Goal: Task Accomplishment & Management: Use online tool/utility

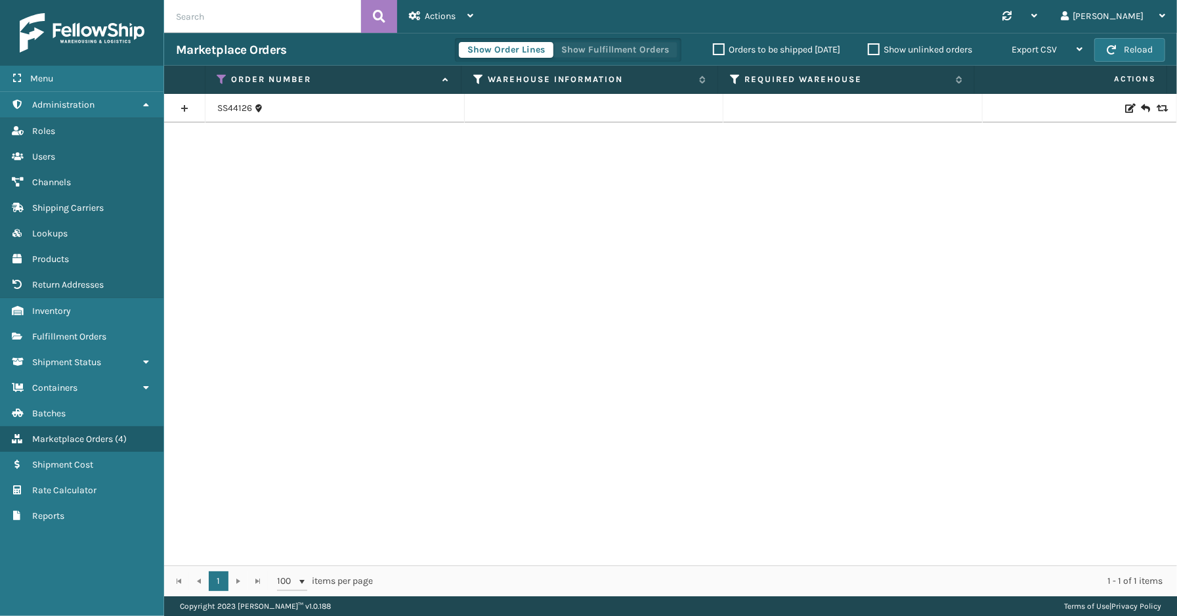
click at [595, 50] on button "Show Fulfillment Orders" at bounding box center [615, 50] width 125 height 16
click at [218, 74] on icon at bounding box center [222, 80] width 11 height 12
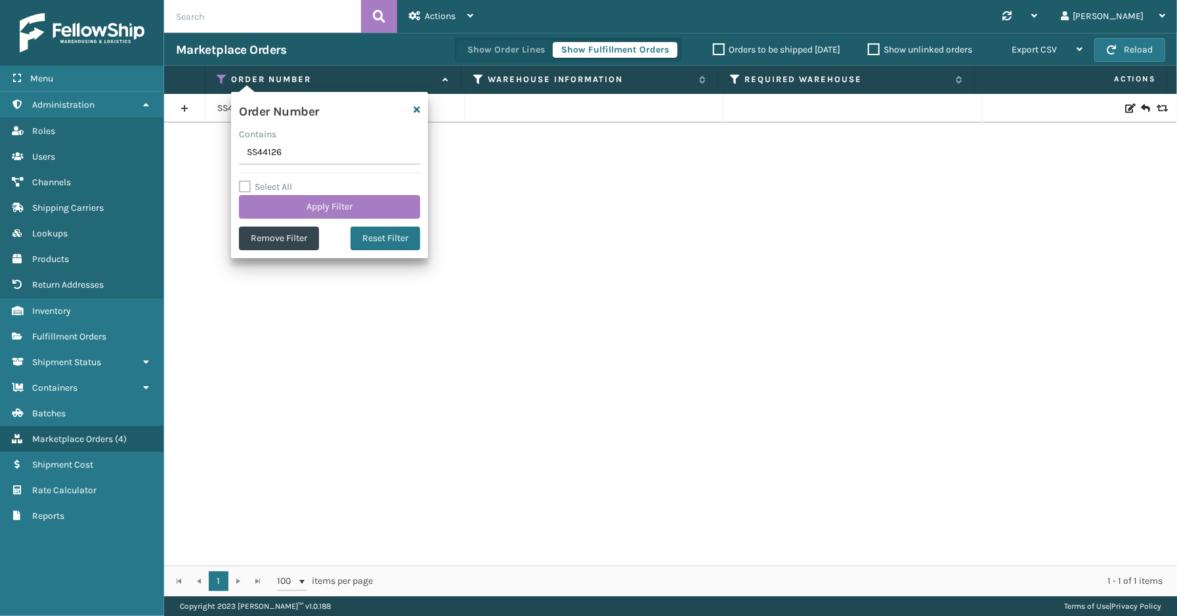
drag, startPoint x: 252, startPoint y: 150, endPoint x: 213, endPoint y: 148, distance: 39.4
click at [200, 150] on section "Marketplace Orders Show Order Lines Show Fulfillment Orders Orders to be shippe…" at bounding box center [670, 314] width 1013 height 563
type input "SS44245"
click at [291, 203] on button "Apply Filter" at bounding box center [329, 207] width 181 height 24
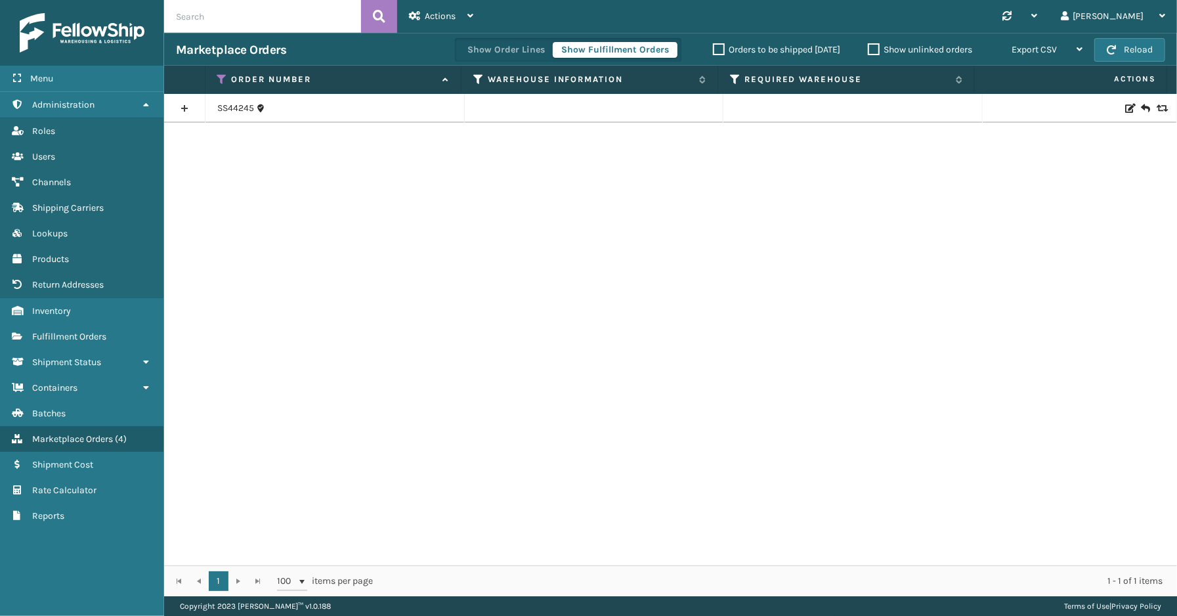
click at [184, 112] on link at bounding box center [184, 108] width 41 height 21
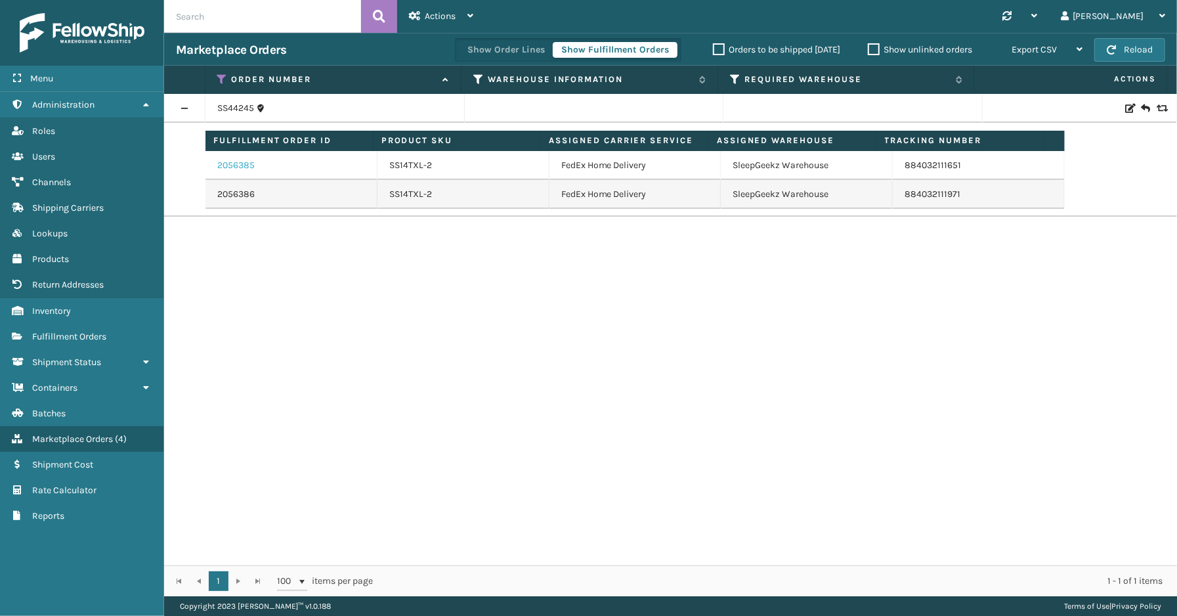
click at [253, 164] on link "2056385" at bounding box center [235, 165] width 37 height 13
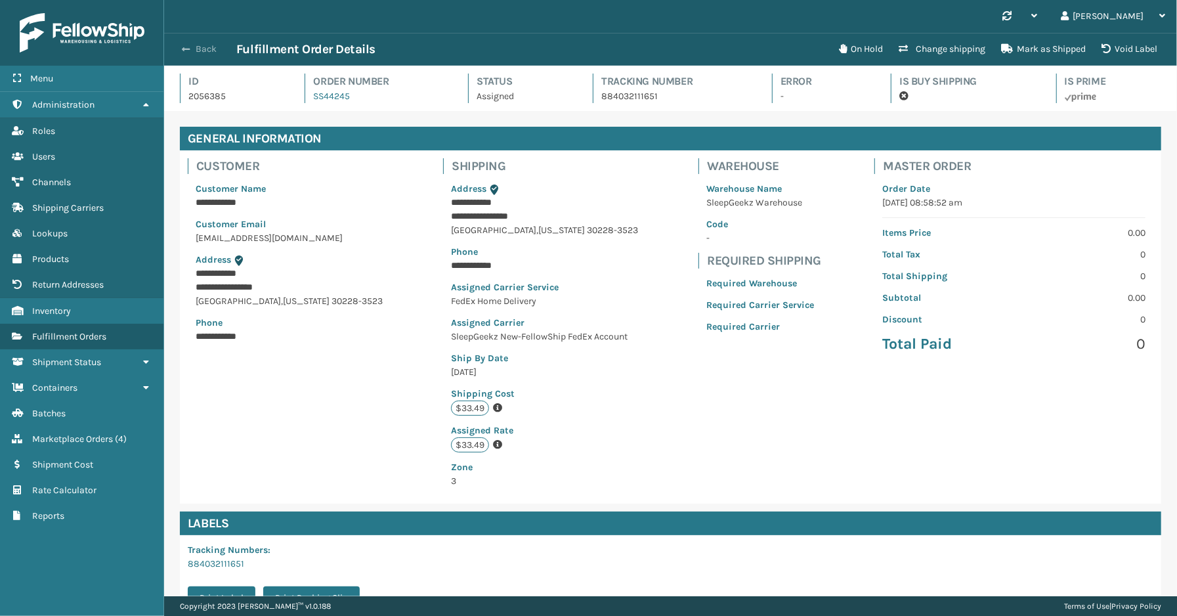
click at [199, 53] on button "Back" at bounding box center [206, 49] width 60 height 12
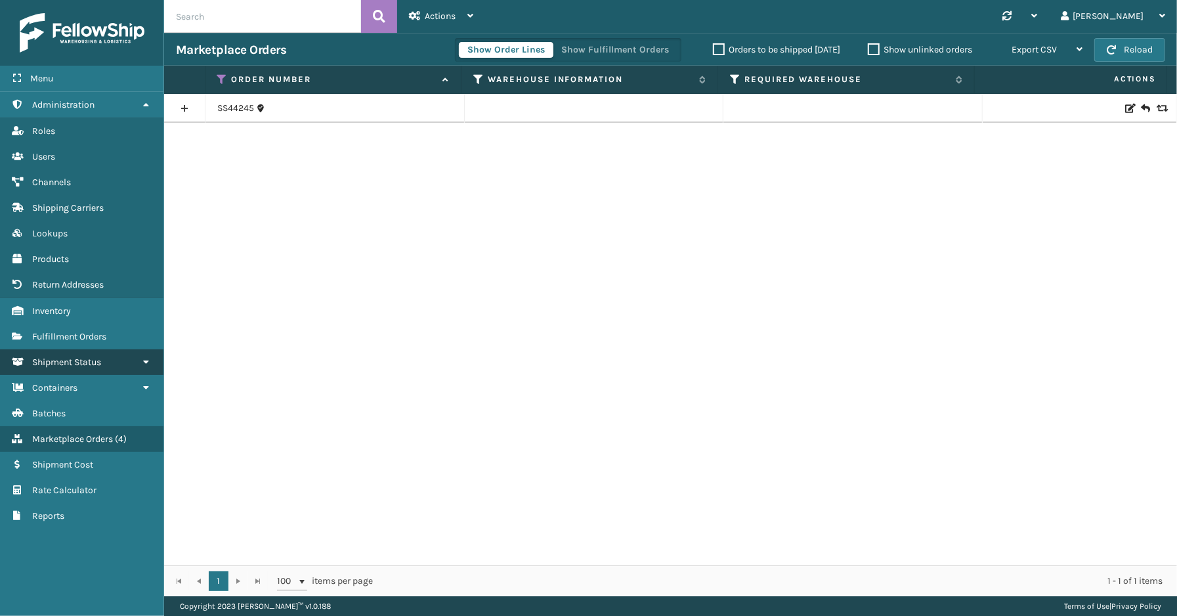
click at [68, 356] on span "Shipment Status" at bounding box center [66, 361] width 69 height 11
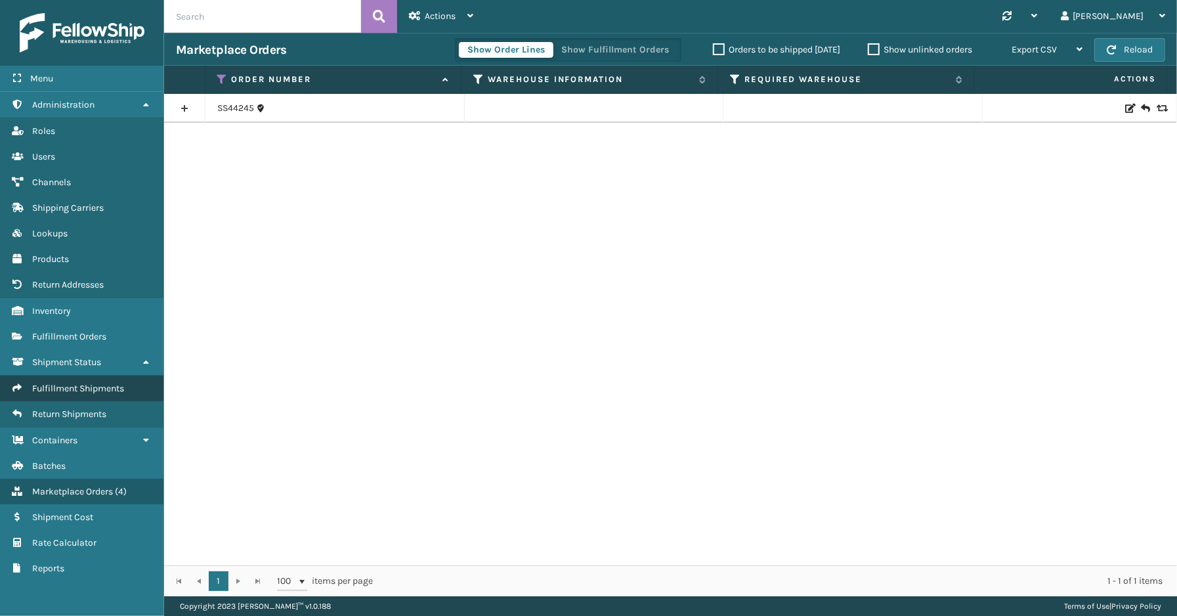
click at [68, 386] on link "Fulfillment Shipments" at bounding box center [81, 388] width 163 height 26
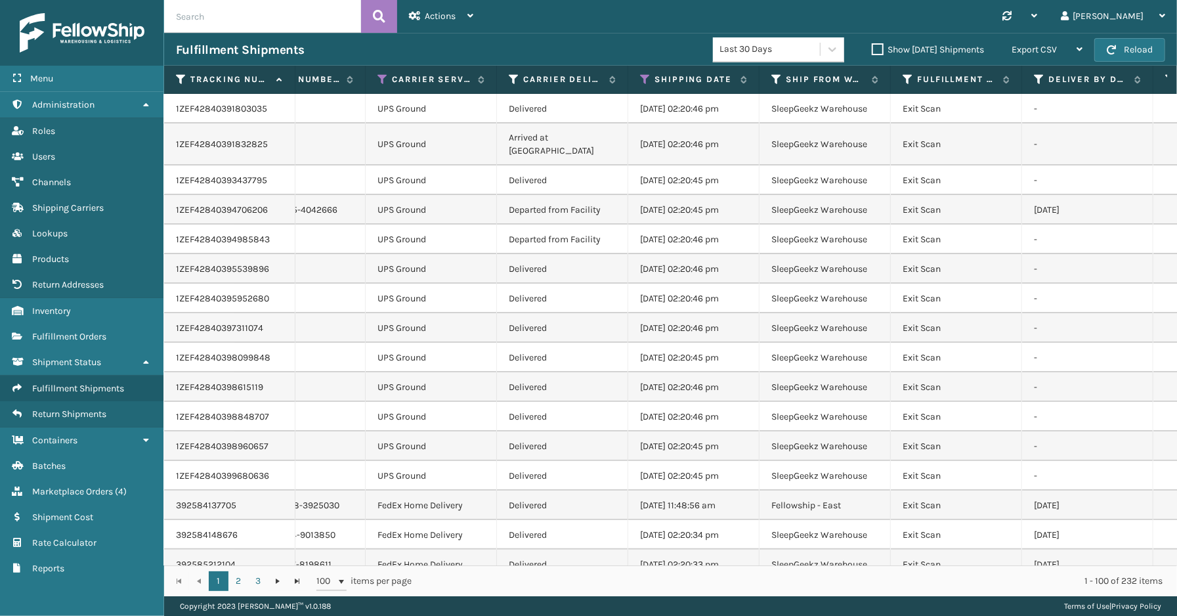
scroll to position [0, 115]
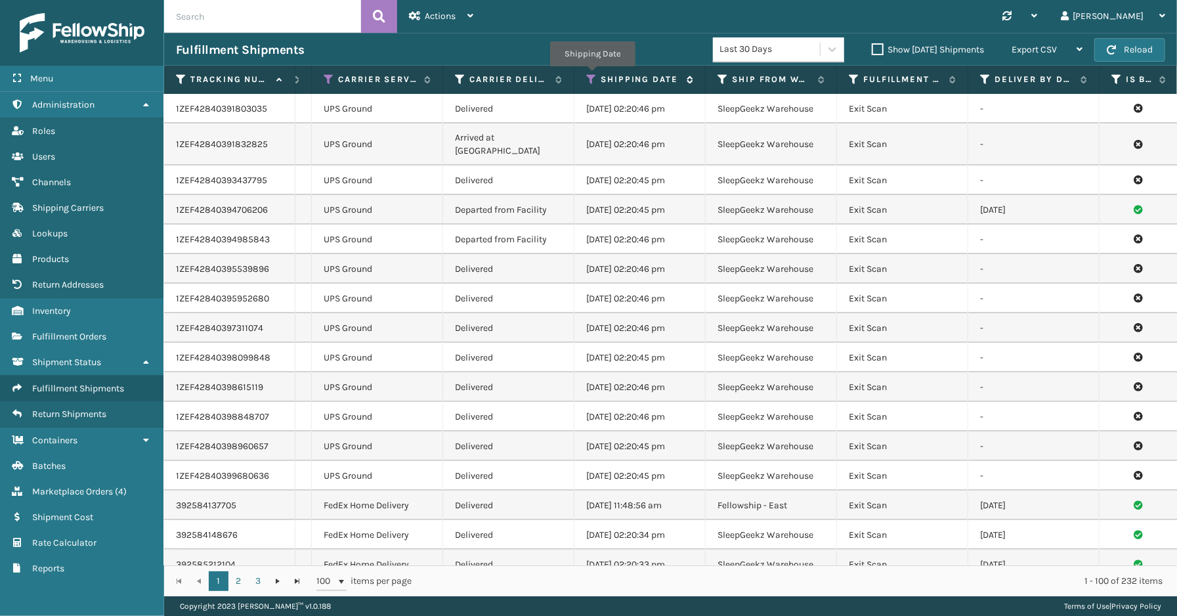
click at [592, 75] on icon at bounding box center [591, 80] width 11 height 12
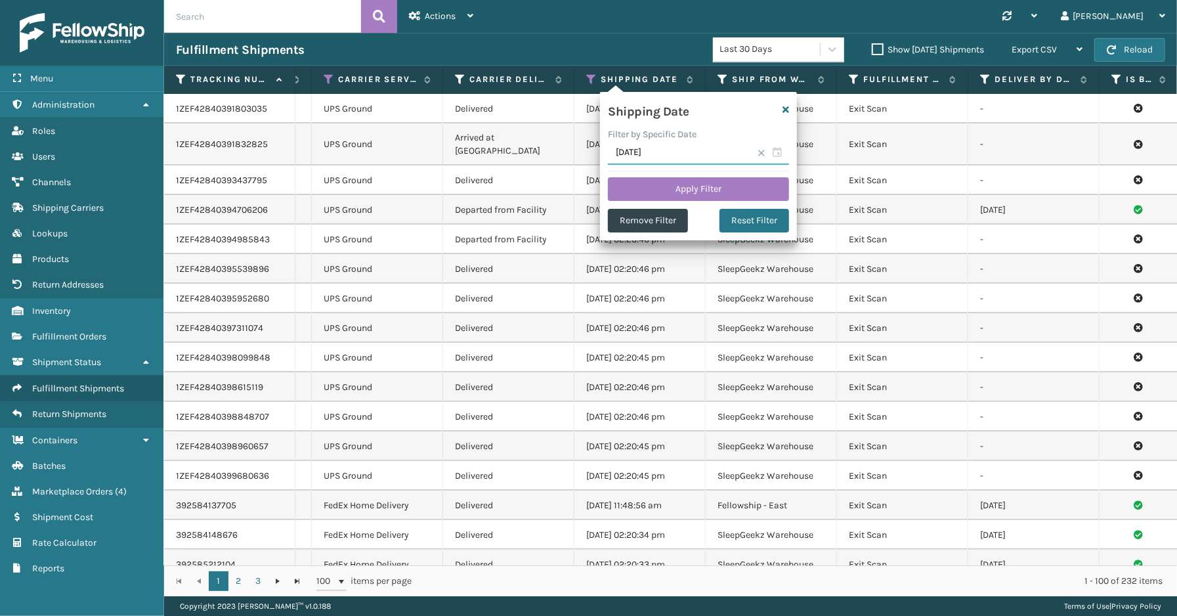
click at [779, 153] on input "[DATE]" at bounding box center [698, 153] width 181 height 24
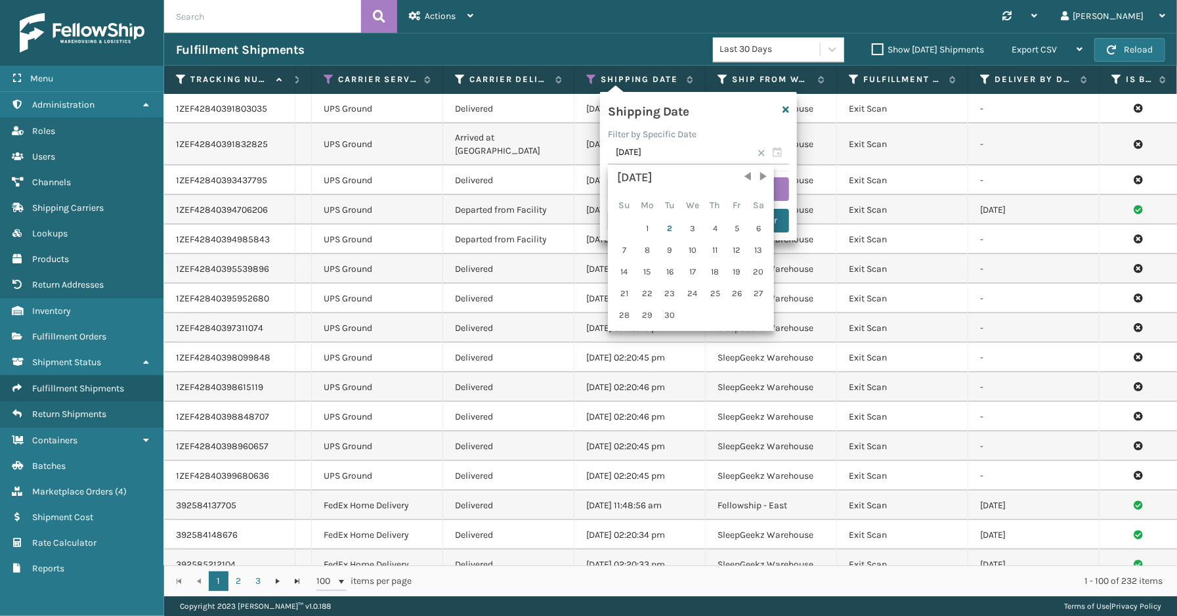
click at [760, 151] on span at bounding box center [761, 153] width 8 height 8
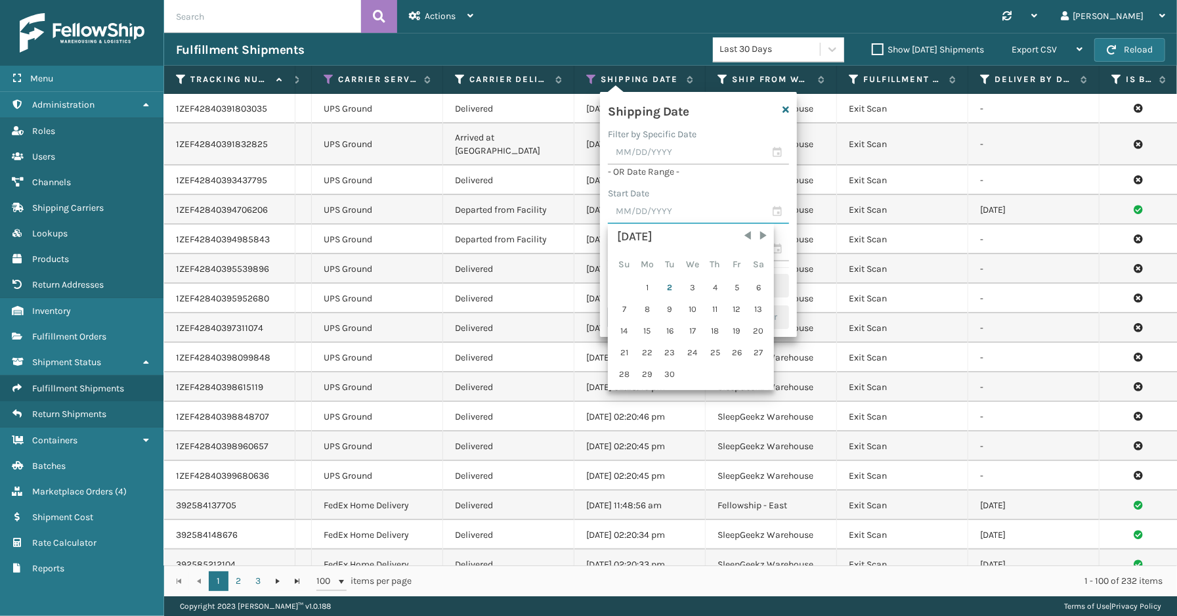
click at [786, 201] on input "text" at bounding box center [698, 212] width 181 height 24
click at [743, 234] on span "Previous Month" at bounding box center [747, 235] width 13 height 13
click at [729, 372] on div "29" at bounding box center [737, 374] width 20 height 20
type input "[DATE]"
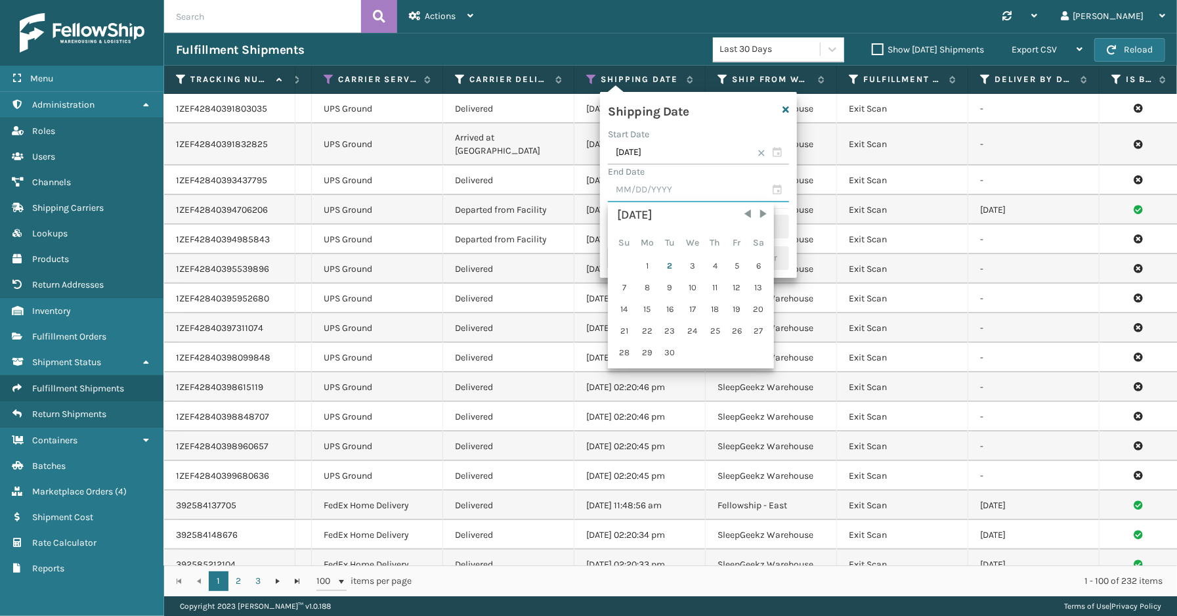
click at [775, 189] on input "text" at bounding box center [698, 191] width 181 height 24
click at [759, 213] on span "Next Month" at bounding box center [763, 213] width 13 height 13
click at [692, 259] on div "1" at bounding box center [692, 266] width 22 height 20
click at [777, 186] on input "[DATE]" at bounding box center [698, 191] width 181 height 24
click at [646, 265] on div "1" at bounding box center [647, 266] width 22 height 20
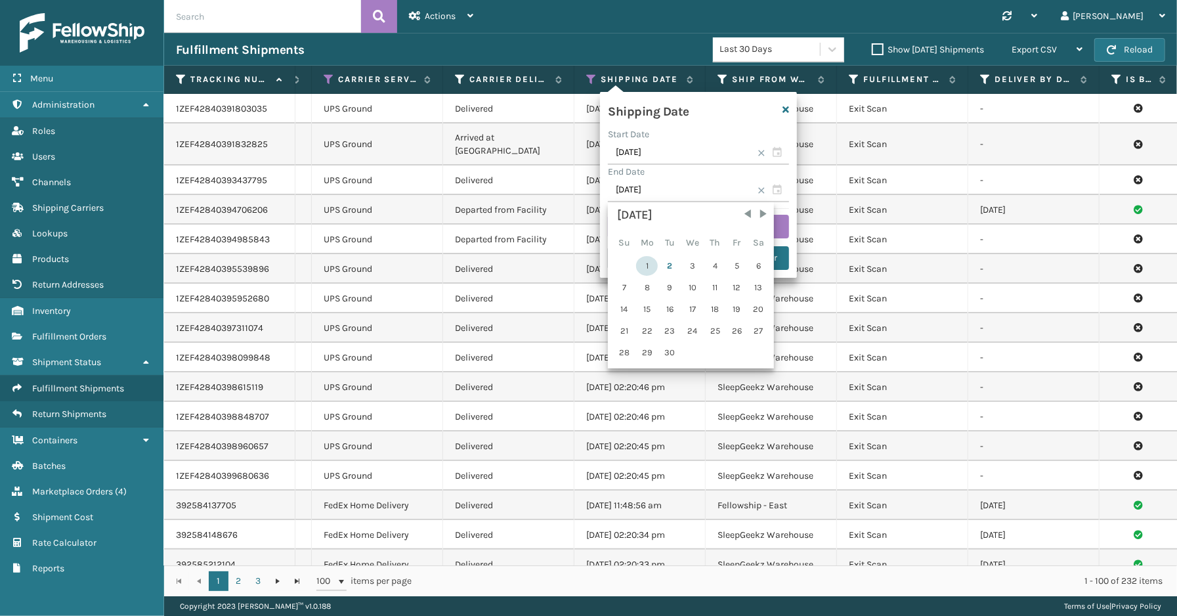
type input "[DATE]"
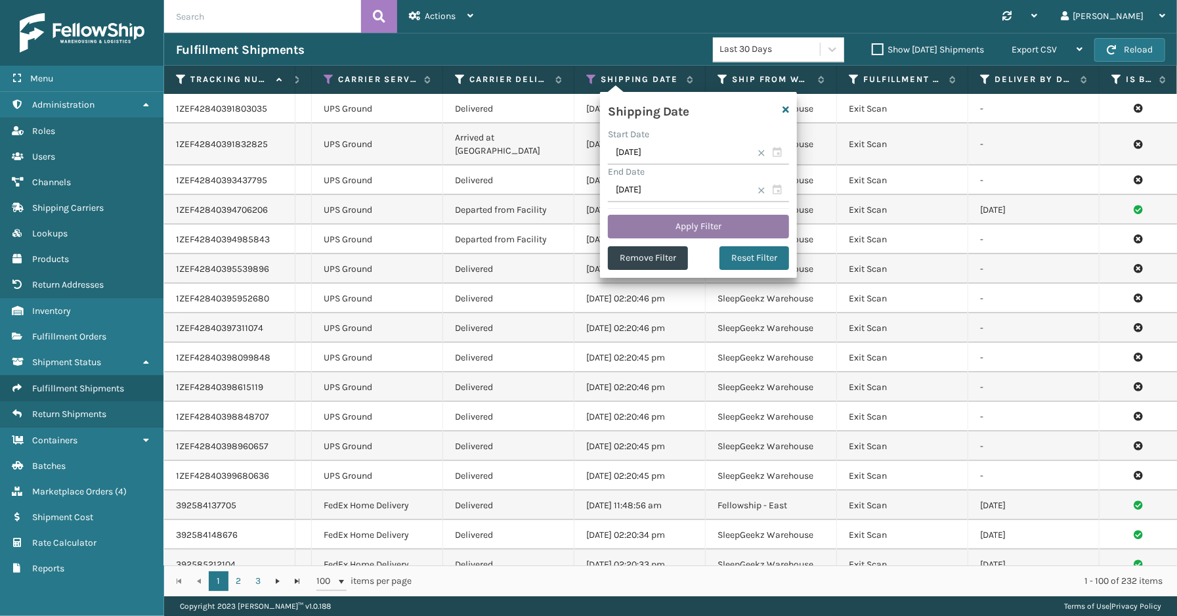
click at [722, 225] on button "Apply Filter" at bounding box center [698, 227] width 181 height 24
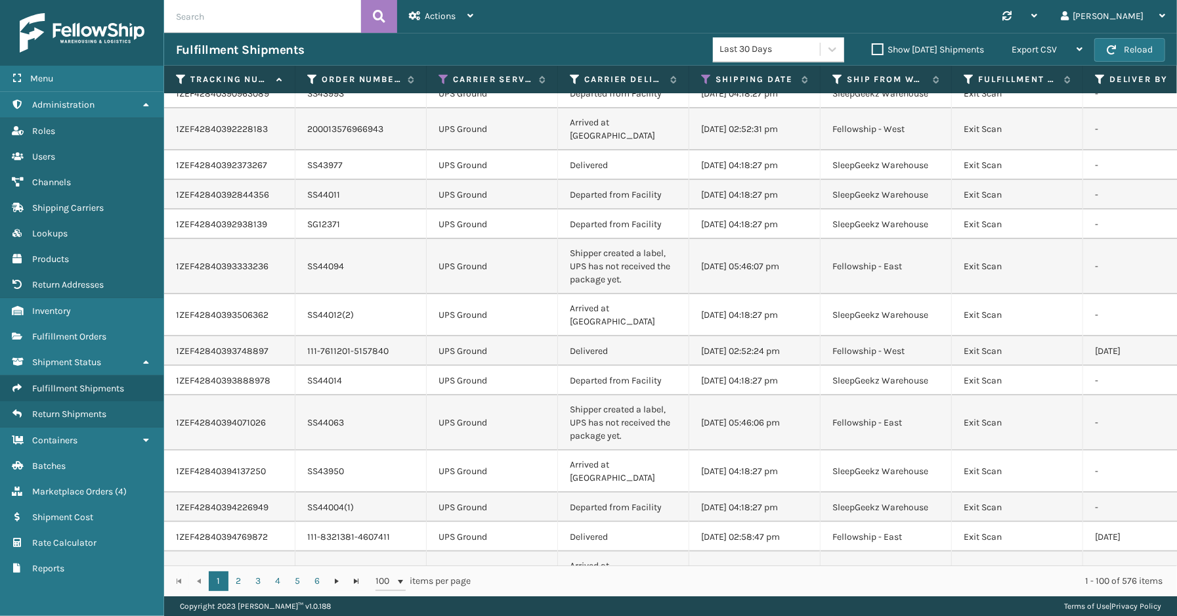
scroll to position [0, 0]
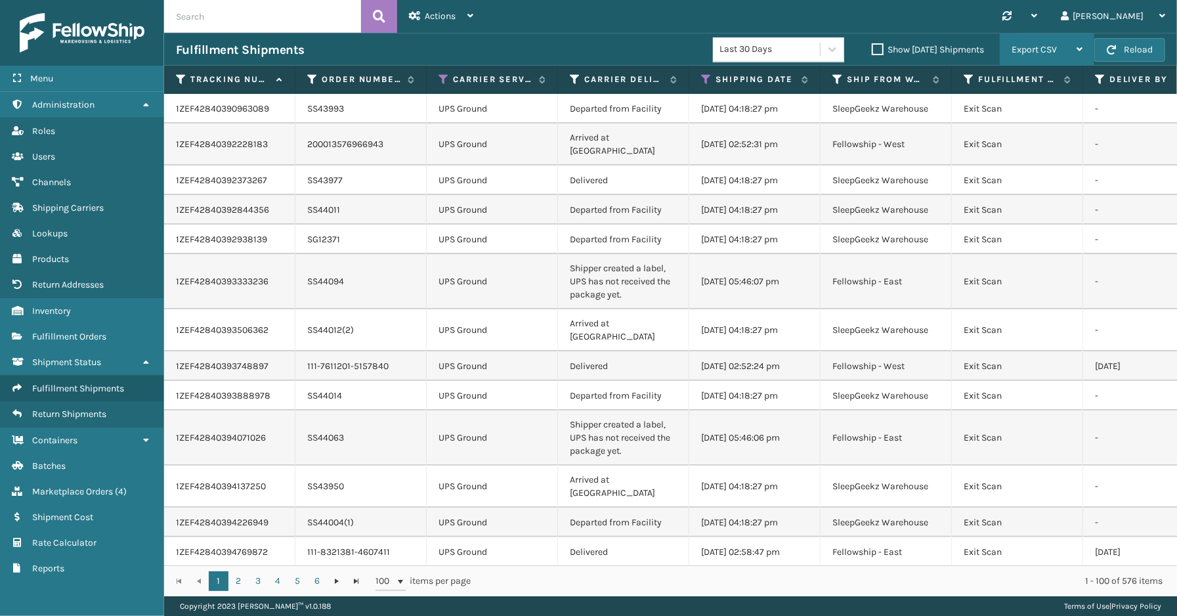
click at [1055, 53] on span "Export CSV" at bounding box center [1034, 49] width 45 height 11
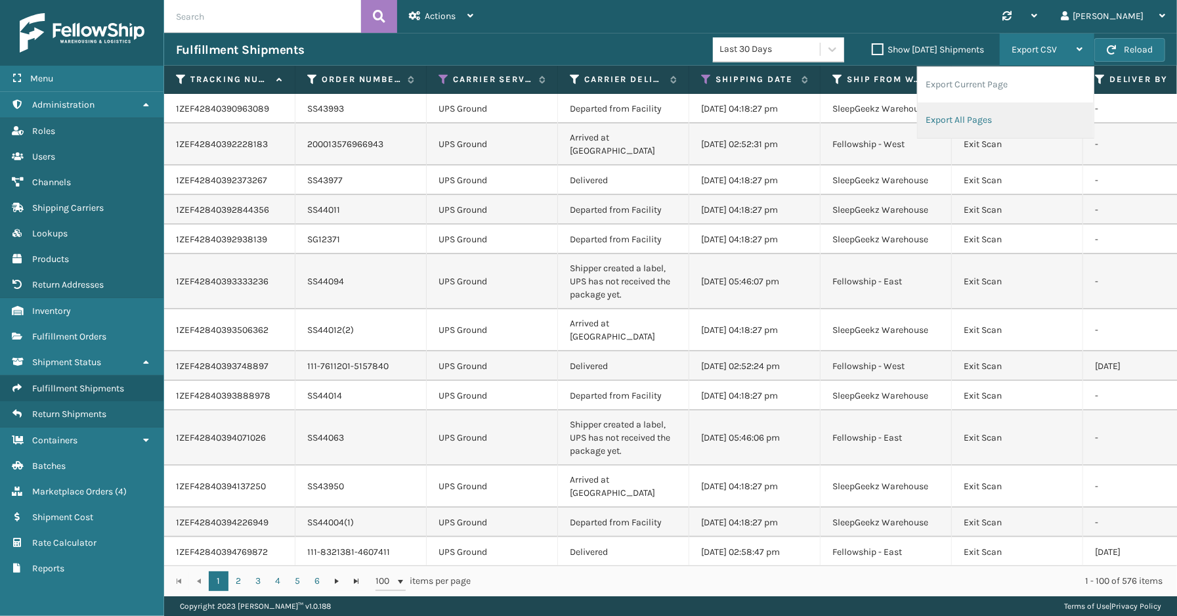
click at [1008, 116] on li "Export All Pages" at bounding box center [1006, 119] width 176 height 35
